Goal: Task Accomplishment & Management: Manage account settings

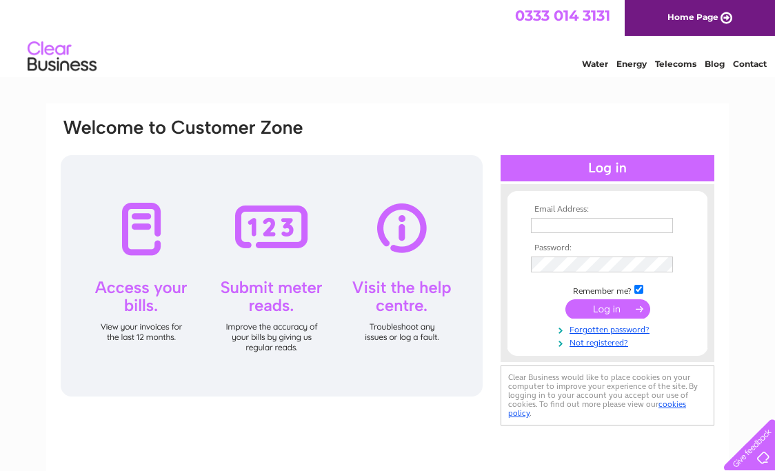
type input "theglenbarandrestaurant@gmail.com"
click at [622, 311] on input "submit" at bounding box center [607, 308] width 85 height 19
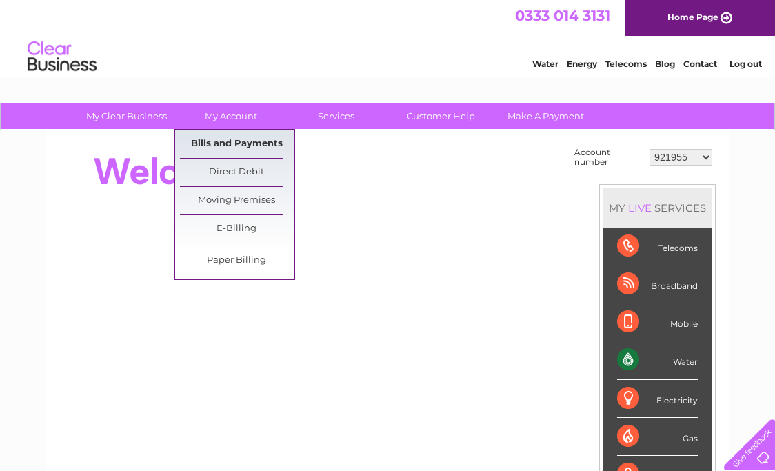
click at [241, 144] on link "Bills and Payments" at bounding box center [237, 144] width 114 height 28
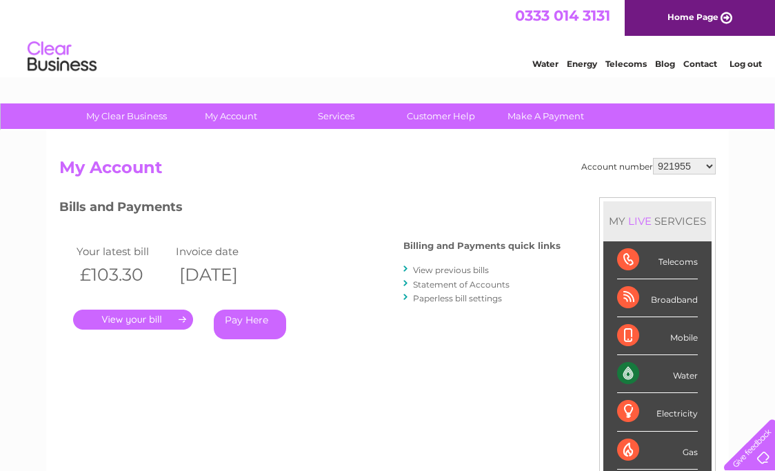
click at [163, 317] on link "." at bounding box center [133, 320] width 120 height 20
